Goal: Transaction & Acquisition: Purchase product/service

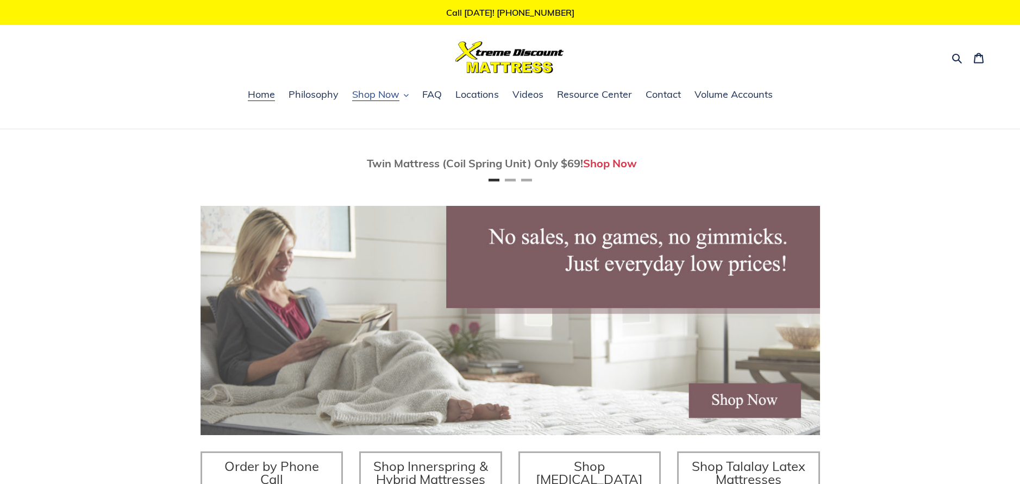
click at [400, 95] on button "Shop Now" at bounding box center [380, 95] width 67 height 16
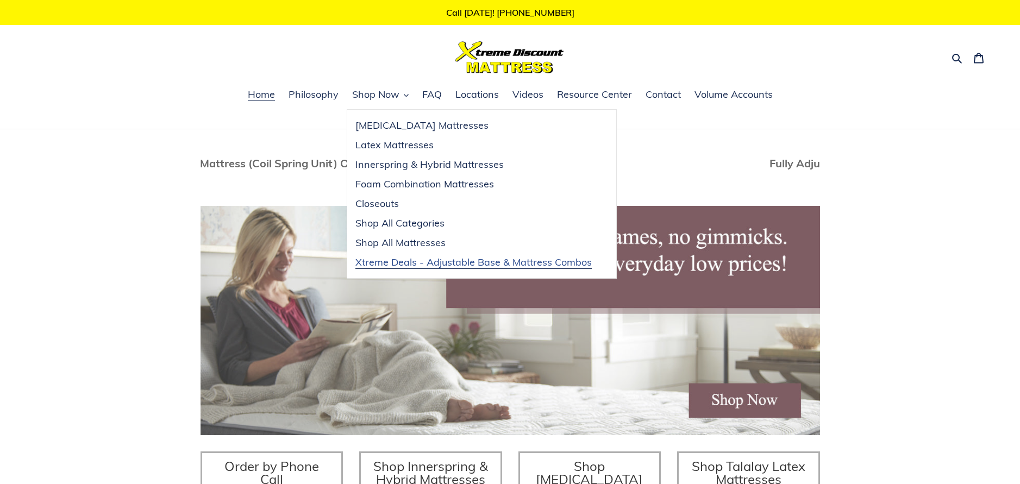
scroll to position [0, 32]
click at [386, 265] on span "Xtreme Deals - Adjustable Base & Mattress Combos" at bounding box center [473, 262] width 236 height 13
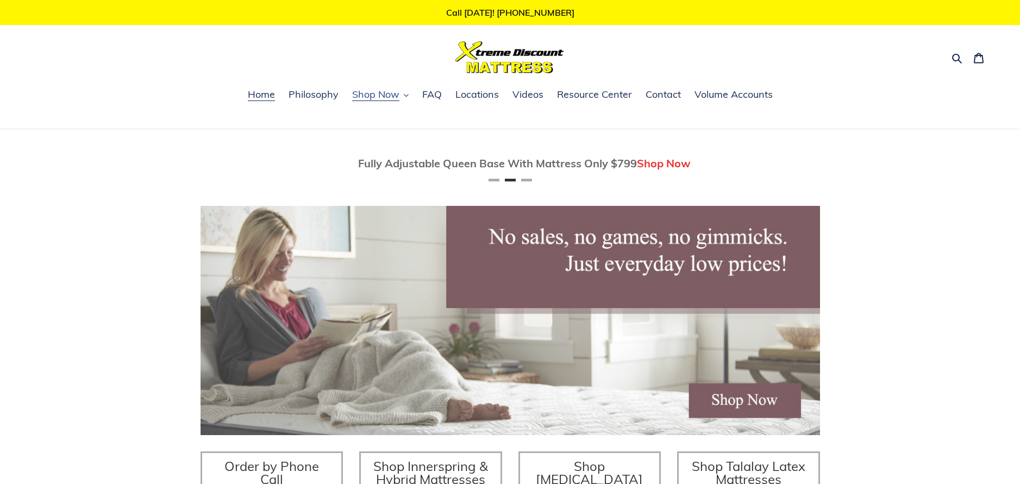
scroll to position [0, 619]
click at [478, 91] on span "Locations" at bounding box center [476, 94] width 43 height 13
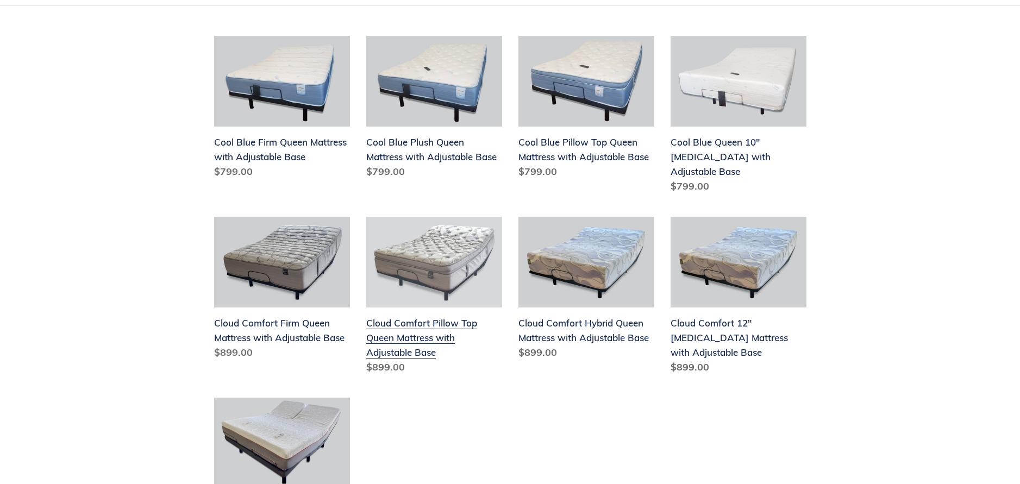
scroll to position [272, 0]
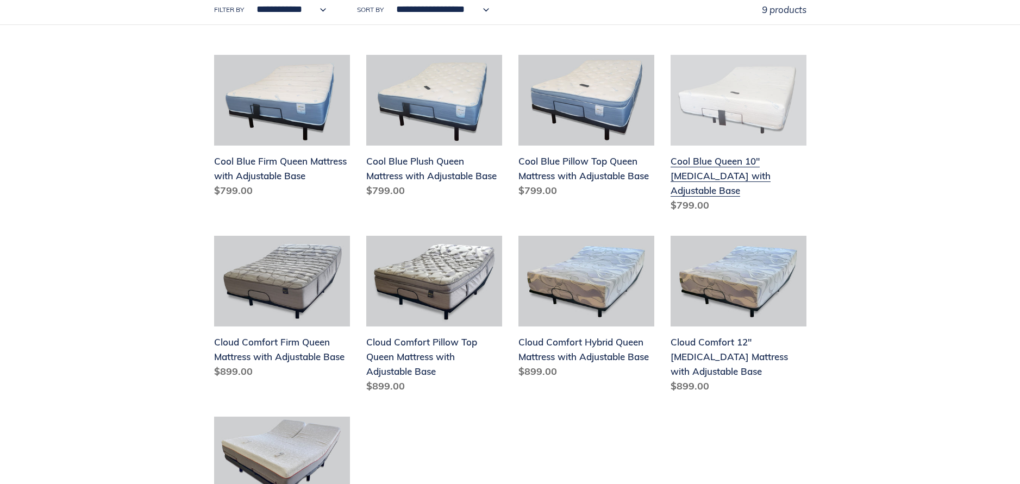
click at [743, 103] on link "Cool Blue Queen 10" [MEDICAL_DATA] with Adjustable Base" at bounding box center [738, 136] width 136 height 162
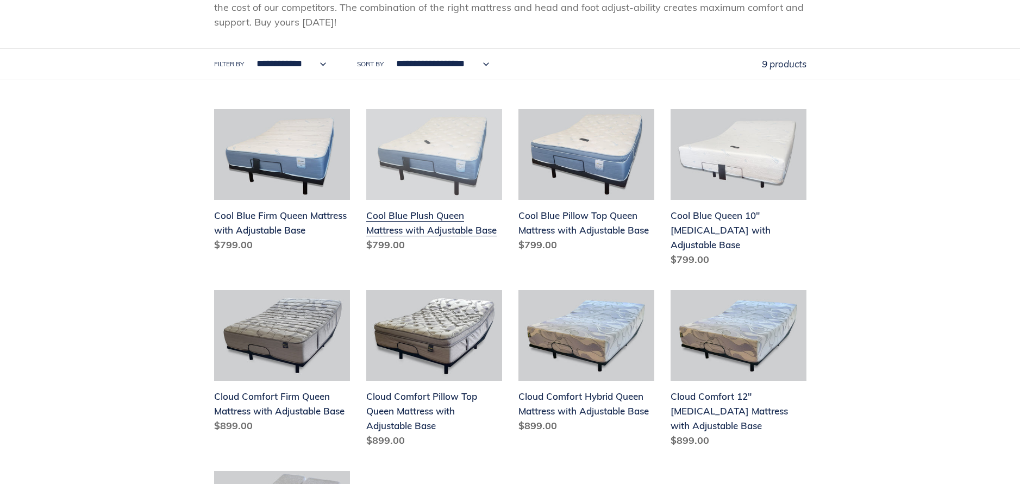
scroll to position [163, 0]
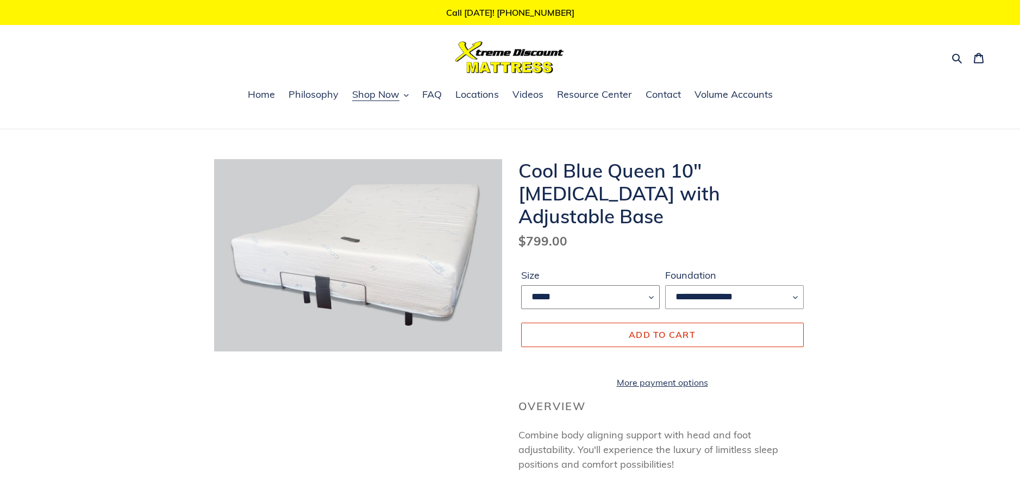
click at [625, 285] on select "*****" at bounding box center [590, 297] width 139 height 24
click at [725, 285] on select "**********" at bounding box center [734, 297] width 139 height 24
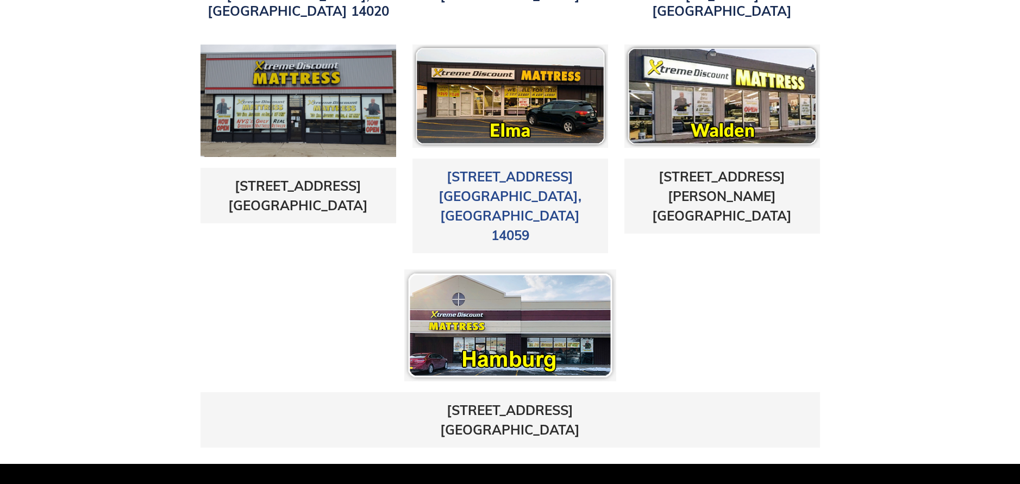
scroll to position [489, 0]
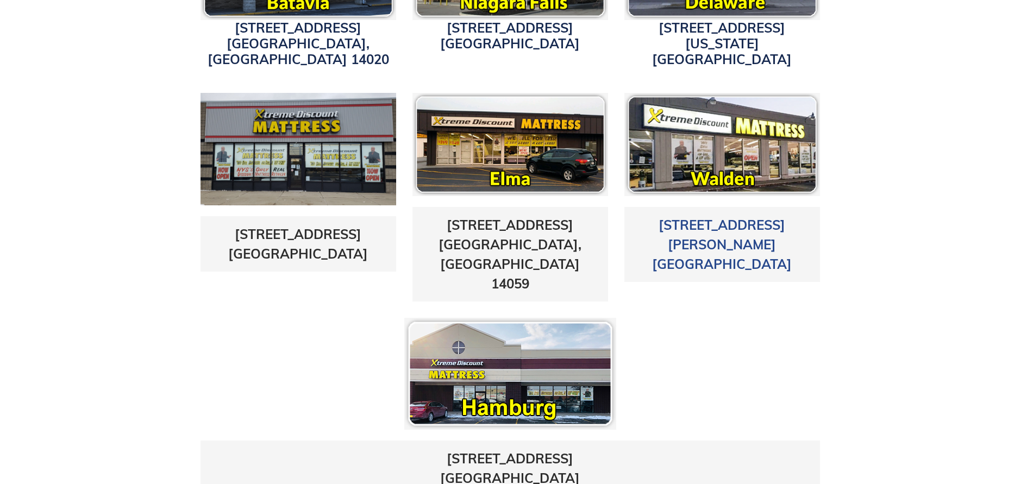
click at [736, 217] on link "1625 Walden Ave. Cheektowaga, NY 14225" at bounding box center [722, 244] width 140 height 55
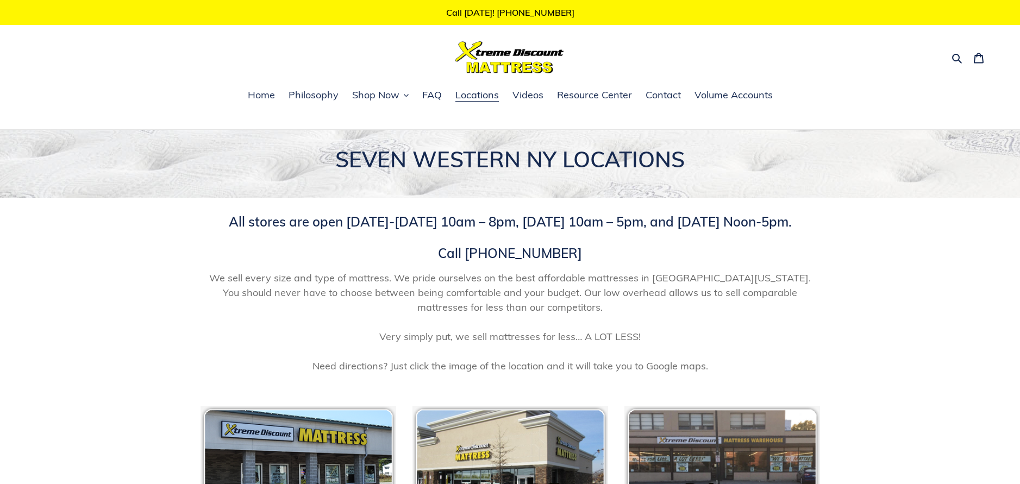
scroll to position [504, 0]
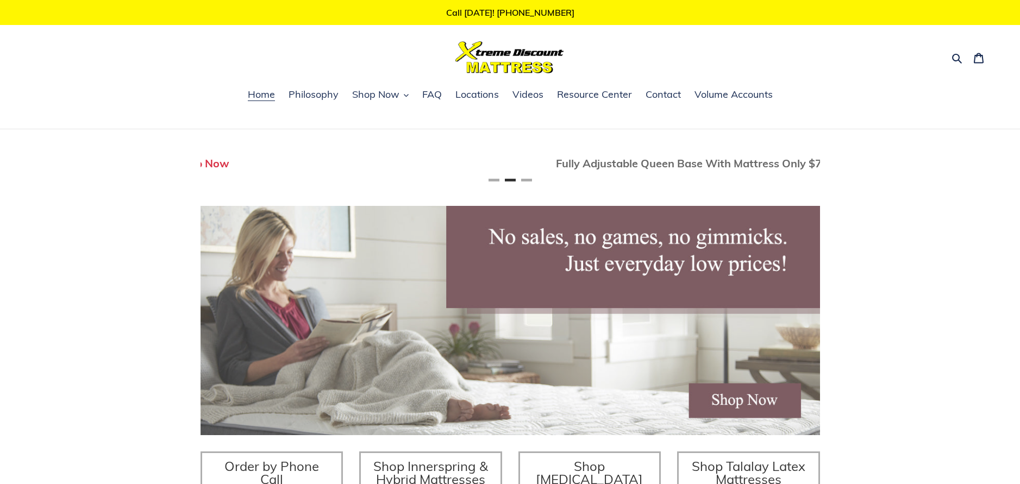
scroll to position [0, 619]
